Goal: Transaction & Acquisition: Purchase product/service

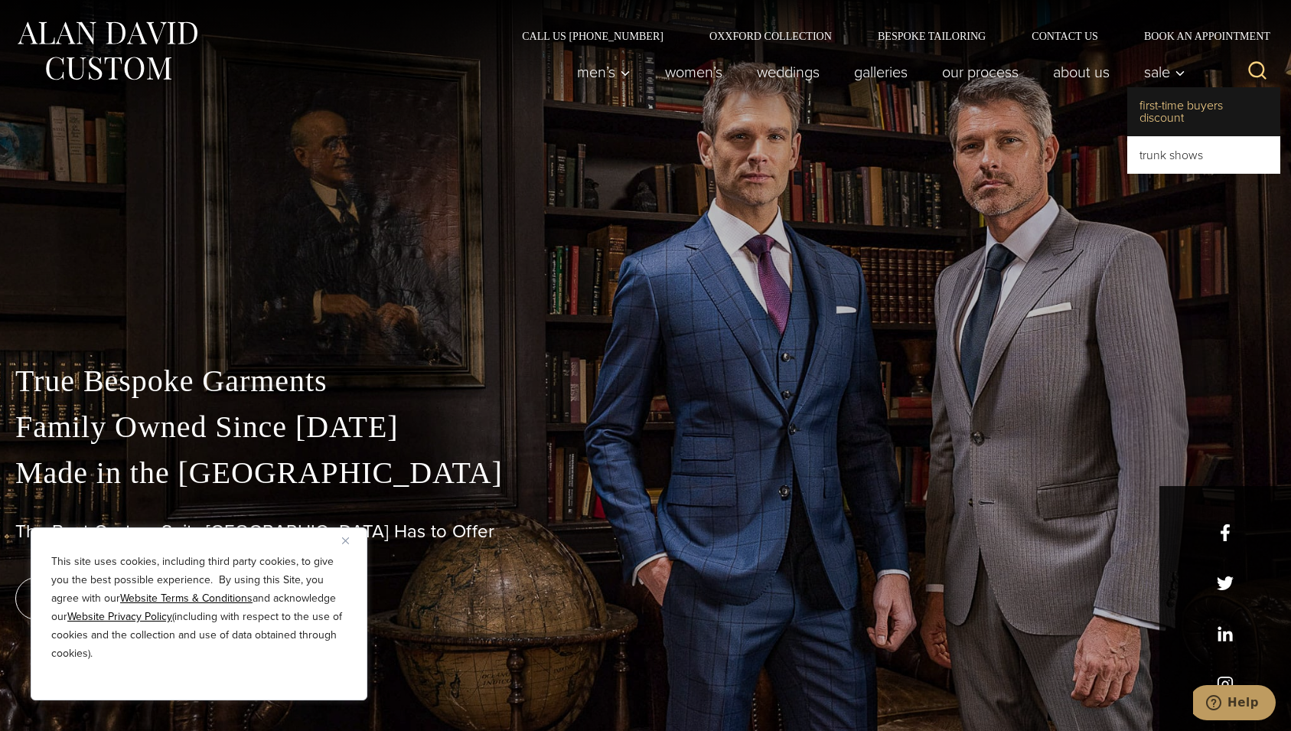
click at [1156, 108] on link "First-Time Buyers Discount" at bounding box center [1204, 111] width 153 height 49
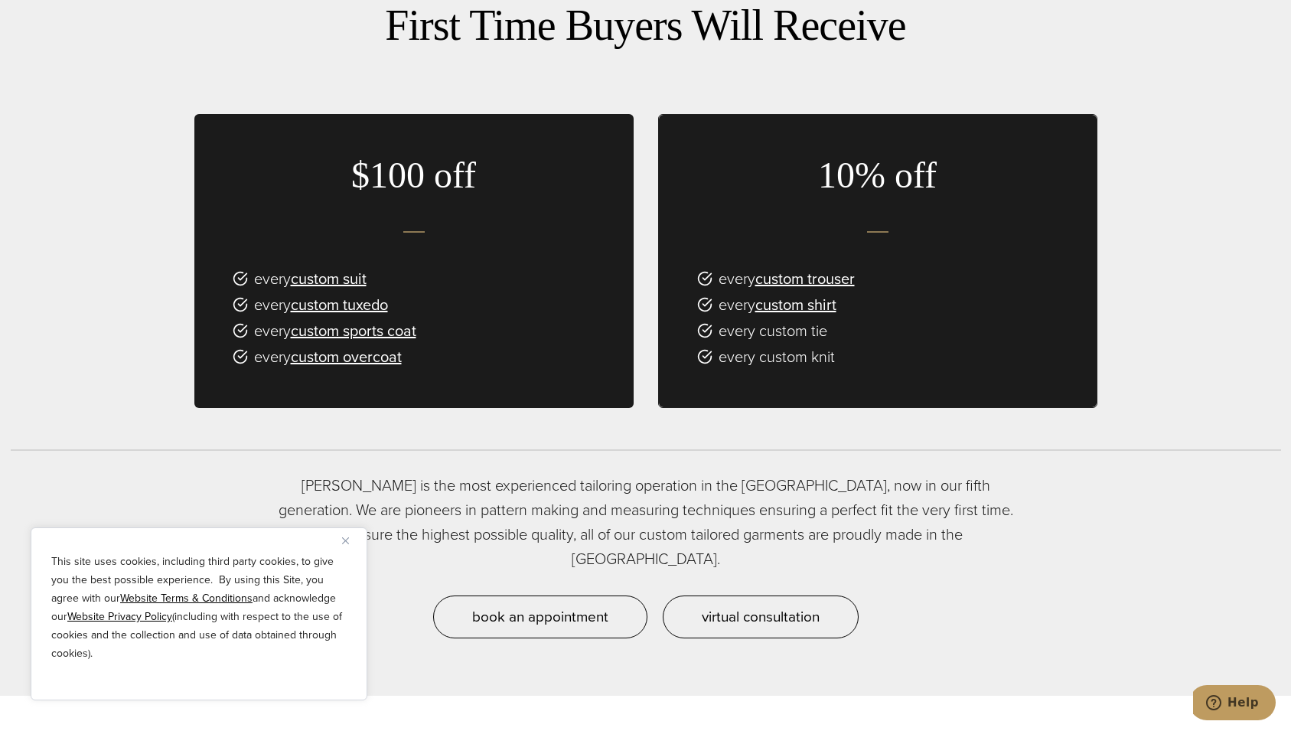
scroll to position [1066, 0]
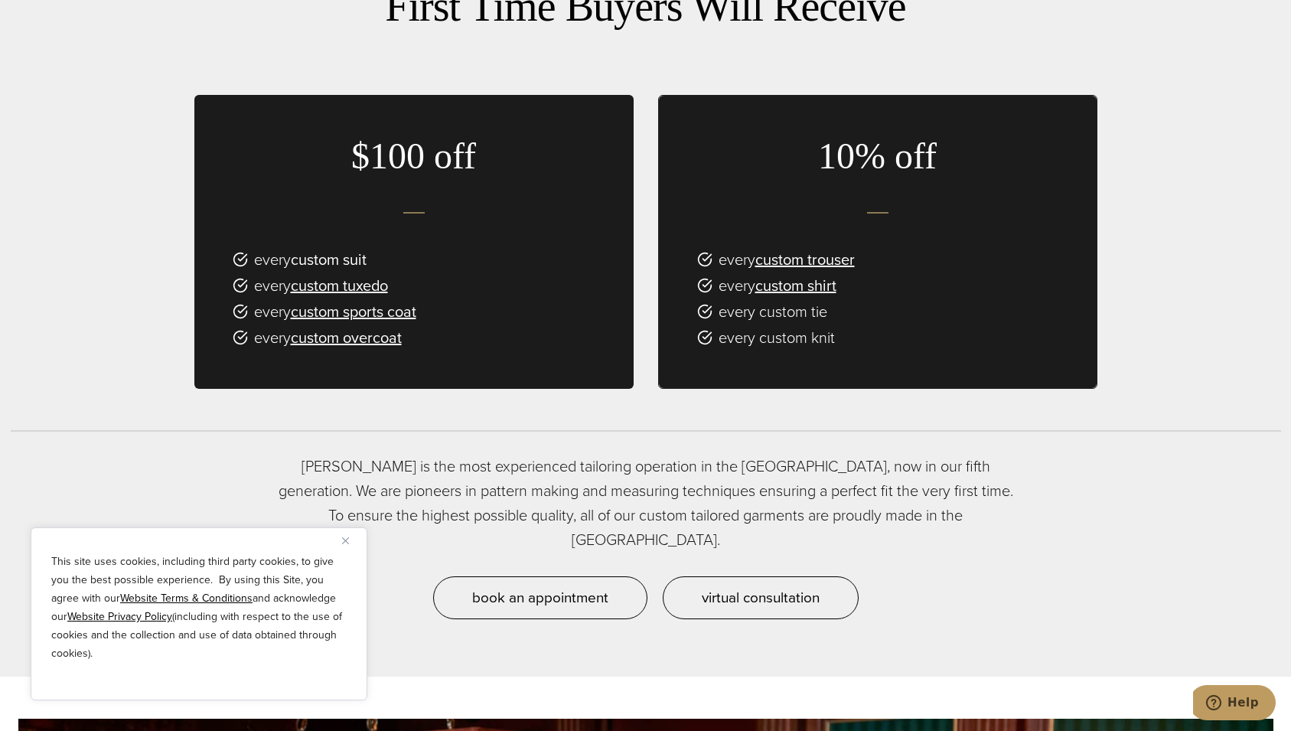
click at [338, 253] on link "custom suit" at bounding box center [329, 259] width 76 height 23
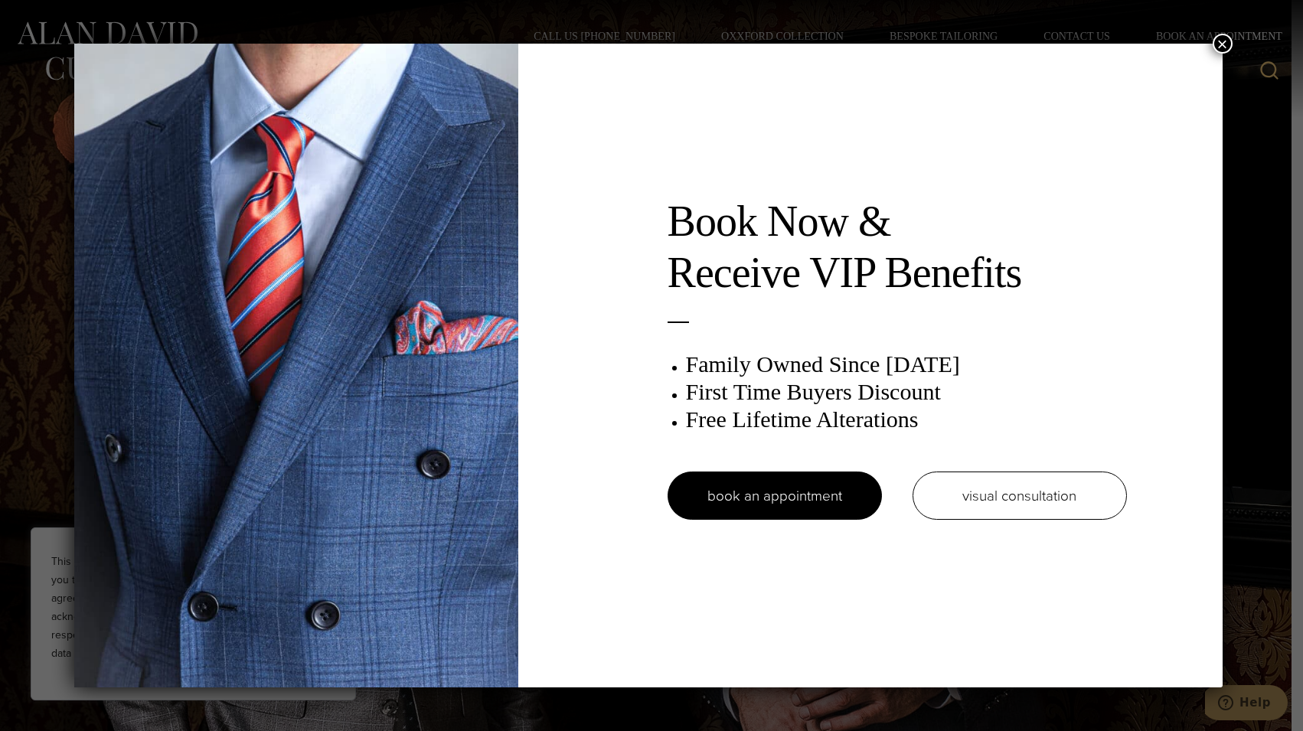
click at [1224, 41] on button "×" at bounding box center [1223, 44] width 20 height 20
